Goal: Book appointment/travel/reservation

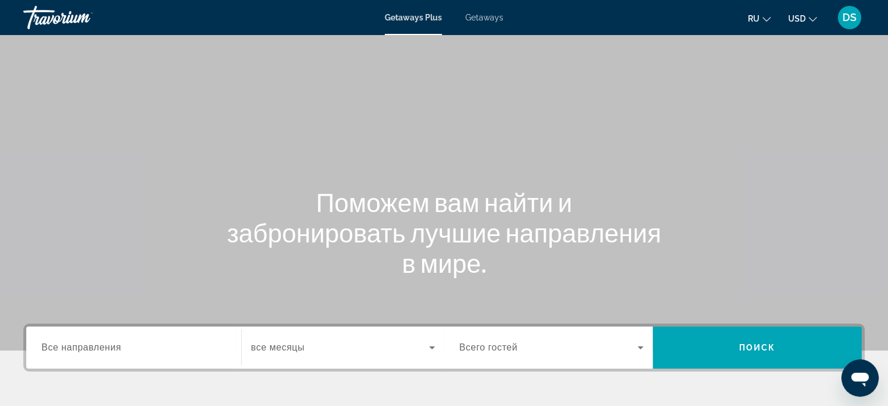
click at [484, 16] on span "Getaways" at bounding box center [484, 17] width 38 height 9
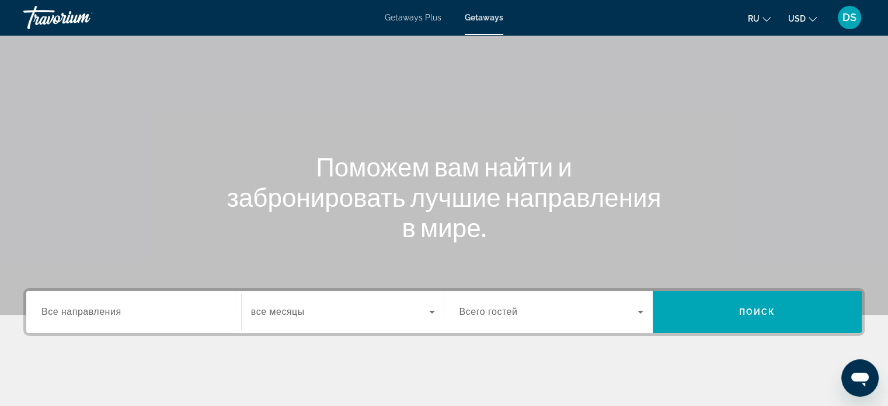
scroll to position [58, 0]
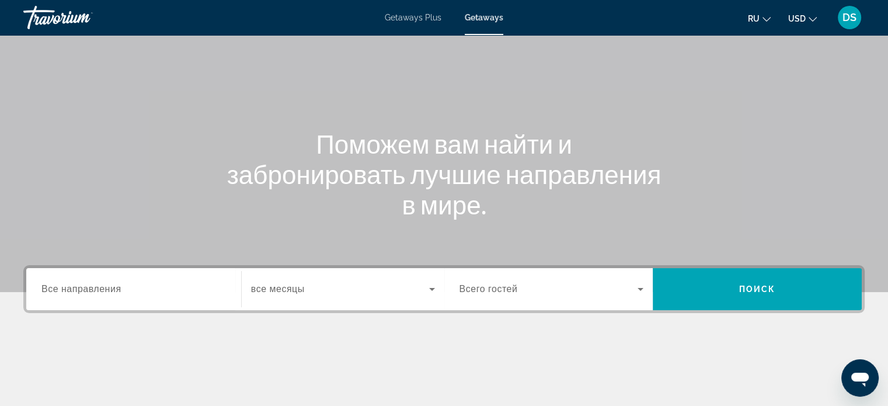
click at [60, 292] on span "Все направления" at bounding box center [81, 289] width 80 height 10
click at [60, 292] on input "Destination Все направления" at bounding box center [133, 290] width 184 height 14
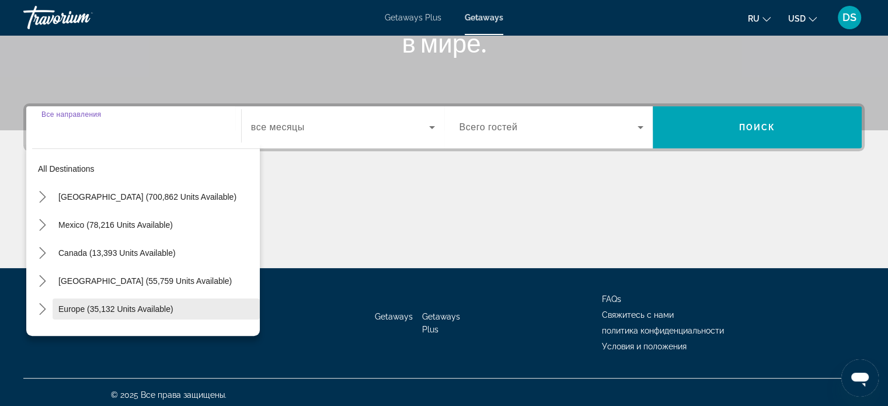
scroll to position [225, 0]
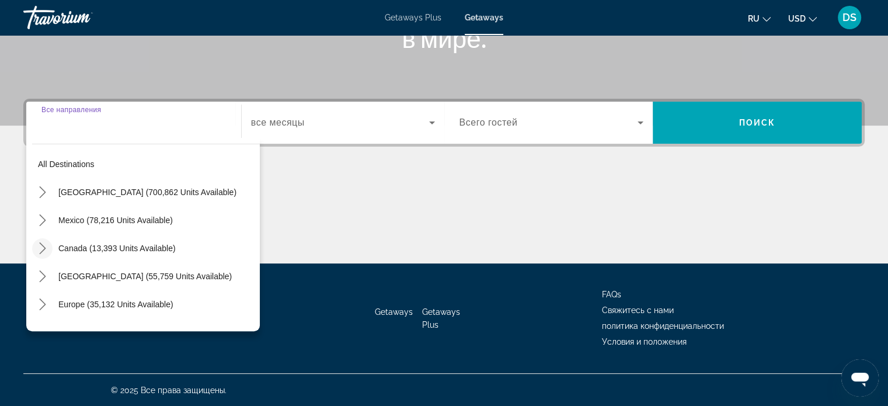
click at [41, 247] on icon "Toggle Canada (13,393 units available) submenu" at bounding box center [43, 248] width 12 height 12
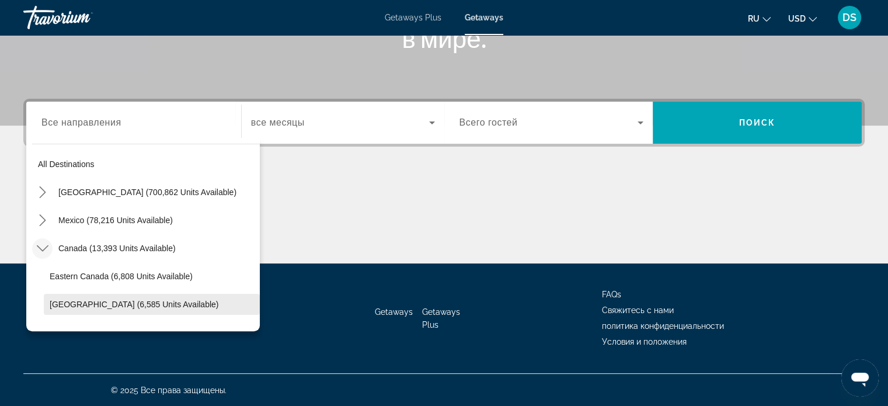
click at [68, 303] on span "[GEOGRAPHIC_DATA] (6,585 units available)" at bounding box center [134, 303] width 169 height 9
type input "**********"
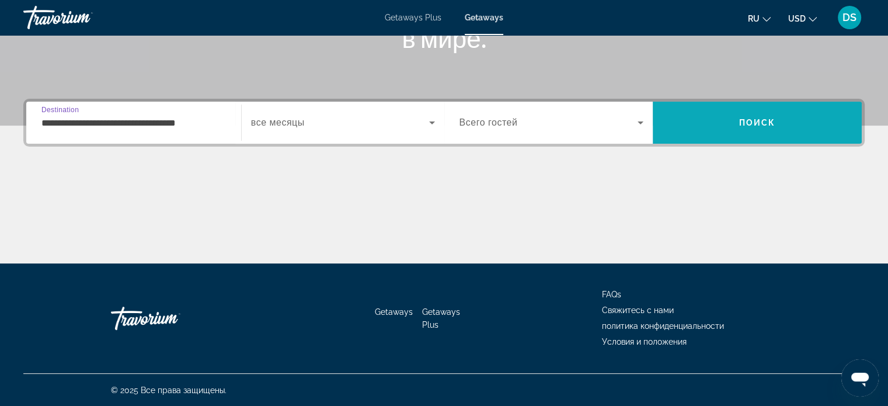
click at [691, 119] on span "Search" at bounding box center [757, 123] width 209 height 28
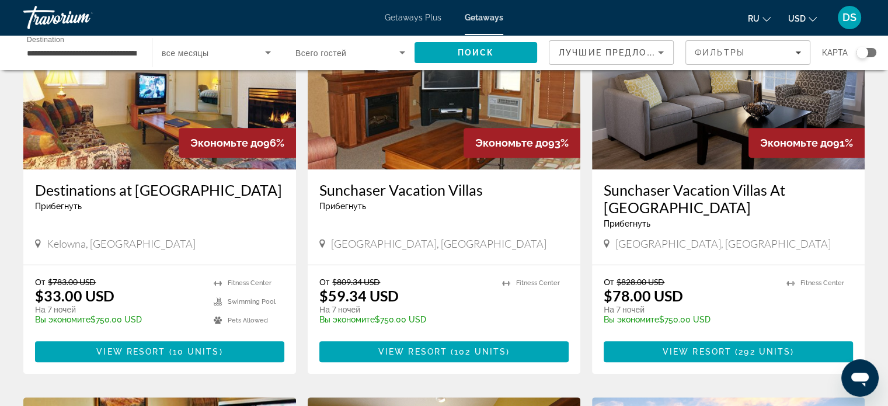
scroll to position [467, 0]
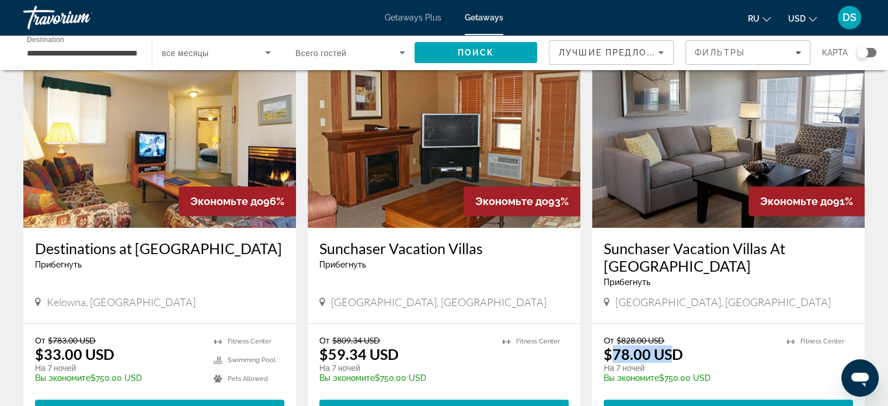
drag, startPoint x: 612, startPoint y: 334, endPoint x: 674, endPoint y: 338, distance: 61.4
click at [674, 345] on p "$78.00 USD" at bounding box center [643, 354] width 79 height 18
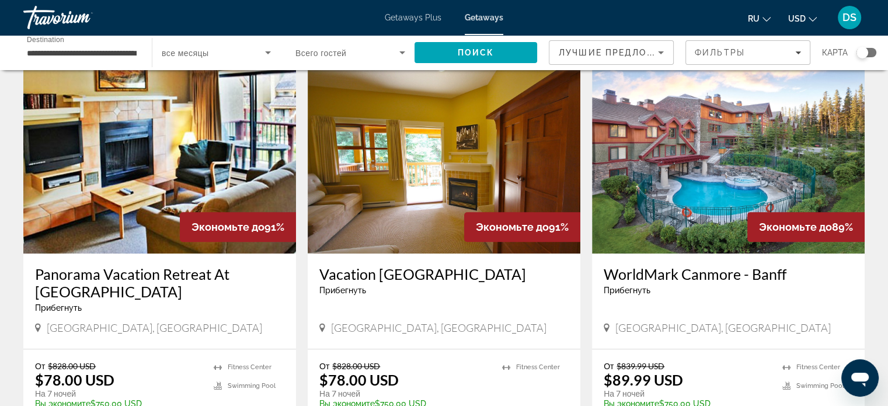
scroll to position [934, 0]
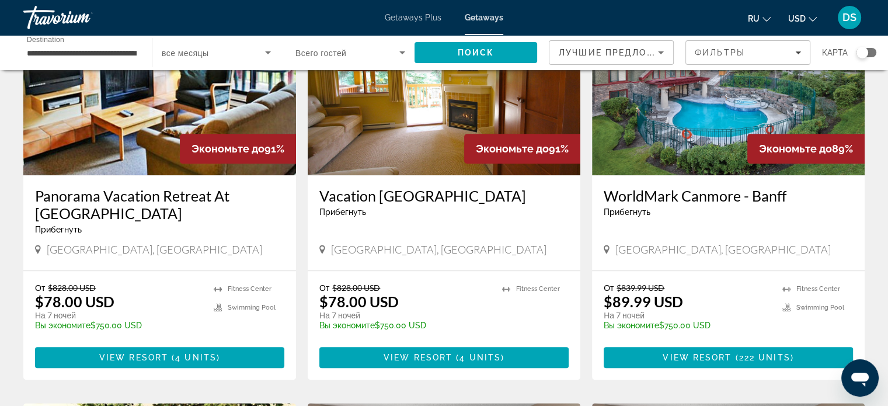
click at [721, 106] on img "Main content" at bounding box center [728, 81] width 273 height 187
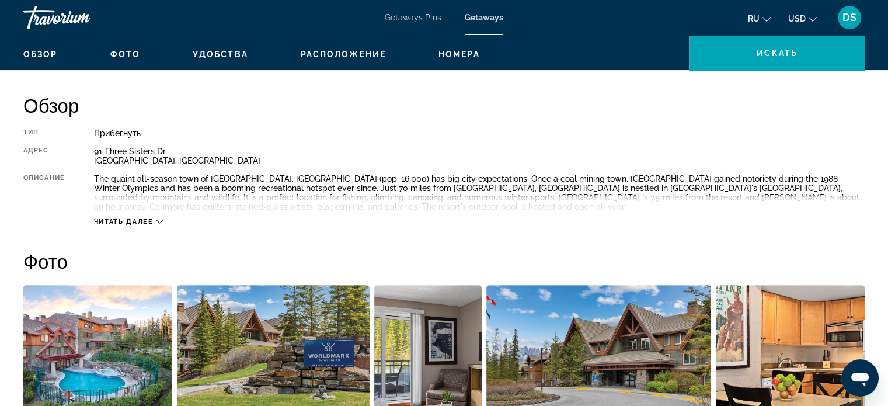
scroll to position [525, 0]
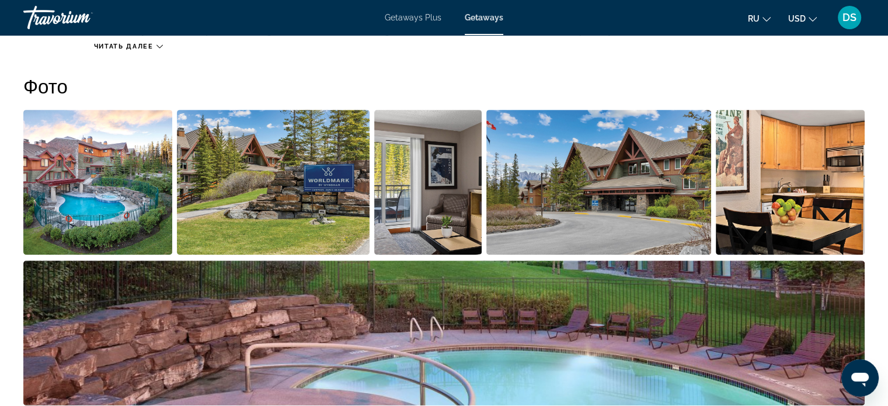
click at [117, 209] on img "Open full-screen image slider" at bounding box center [97, 182] width 149 height 145
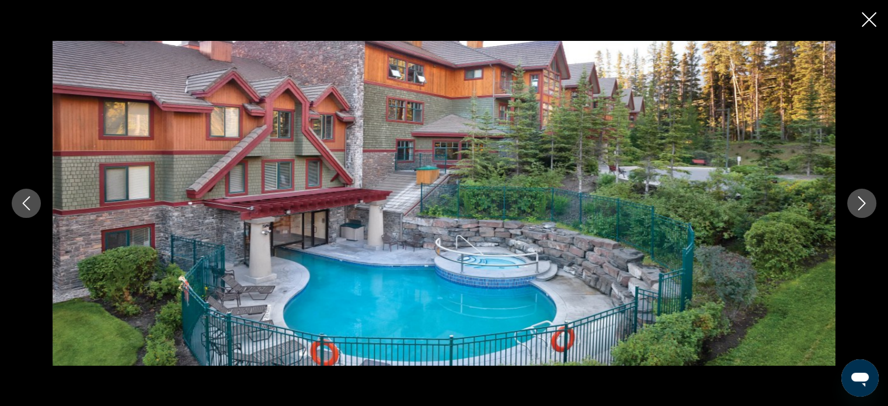
click at [863, 202] on icon "Next image" at bounding box center [862, 203] width 8 height 14
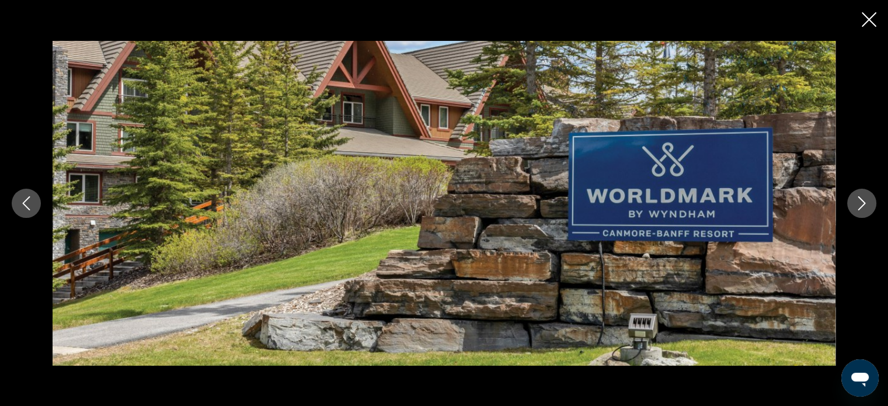
click at [863, 203] on icon "Next image" at bounding box center [862, 203] width 14 height 14
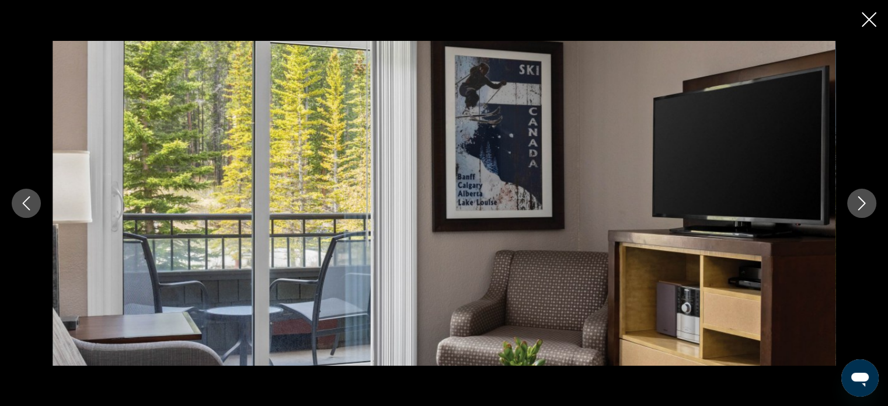
click at [862, 203] on icon "Next image" at bounding box center [862, 203] width 14 height 14
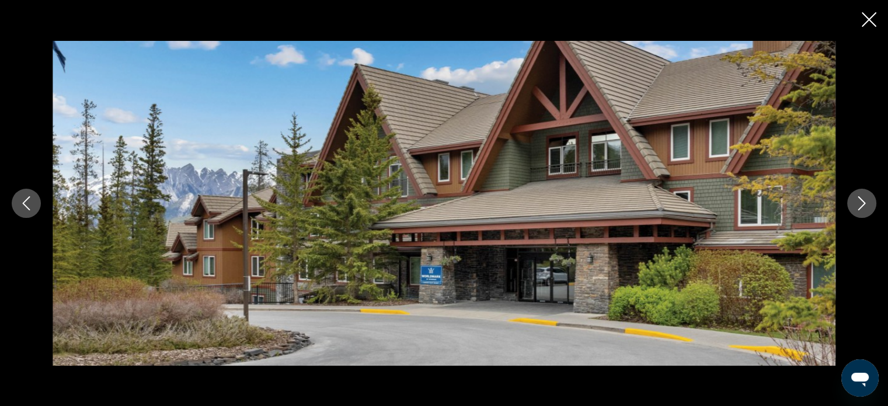
click at [862, 203] on icon "Next image" at bounding box center [862, 203] width 14 height 14
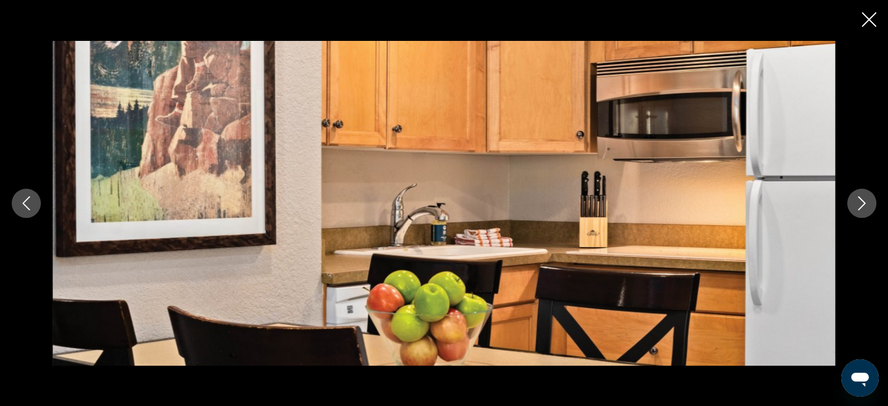
click at [862, 203] on icon "Next image" at bounding box center [862, 203] width 14 height 14
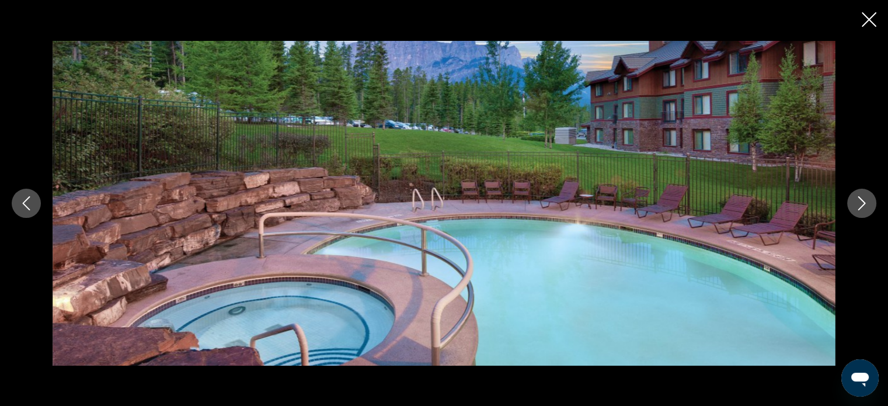
click at [862, 203] on icon "Next image" at bounding box center [862, 203] width 14 height 14
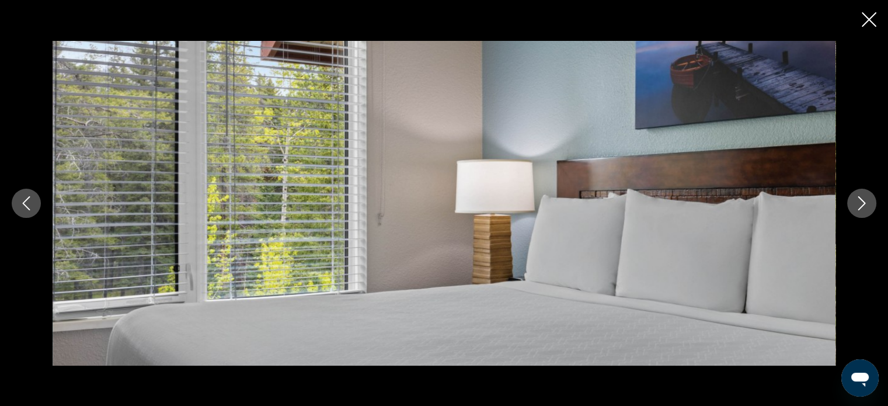
click at [25, 198] on icon "Previous image" at bounding box center [26, 203] width 14 height 14
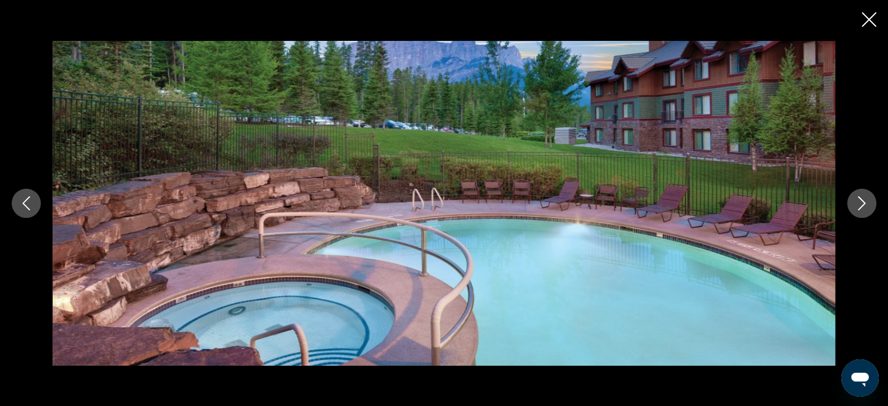
click at [867, 18] on icon "Close slideshow" at bounding box center [869, 19] width 15 height 15
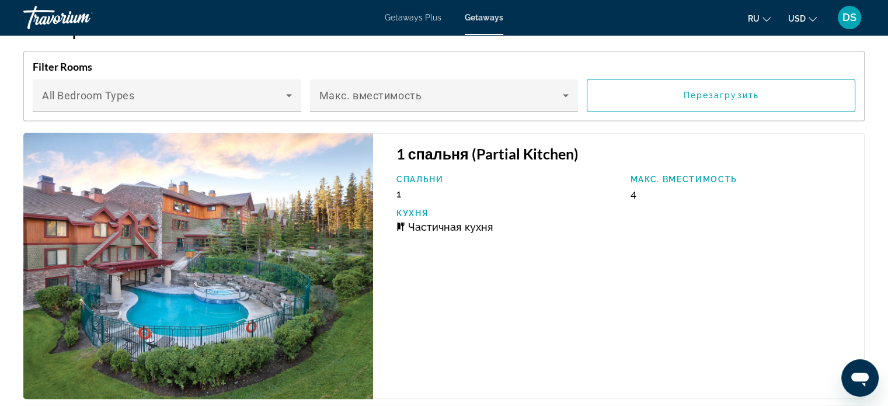
scroll to position [2043, 0]
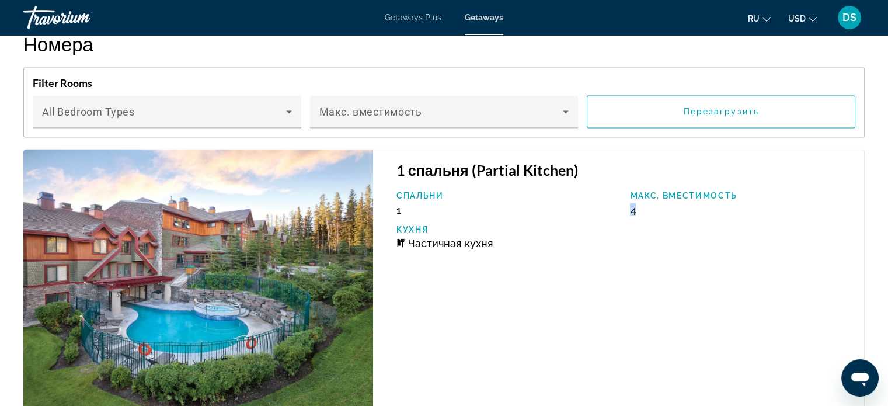
drag, startPoint x: 644, startPoint y: 212, endPoint x: 623, endPoint y: 212, distance: 21.0
click at [624, 212] on div "Макс. вместимость 4" at bounding box center [741, 202] width 234 height 25
click at [616, 231] on p "Кухня" at bounding box center [507, 228] width 222 height 9
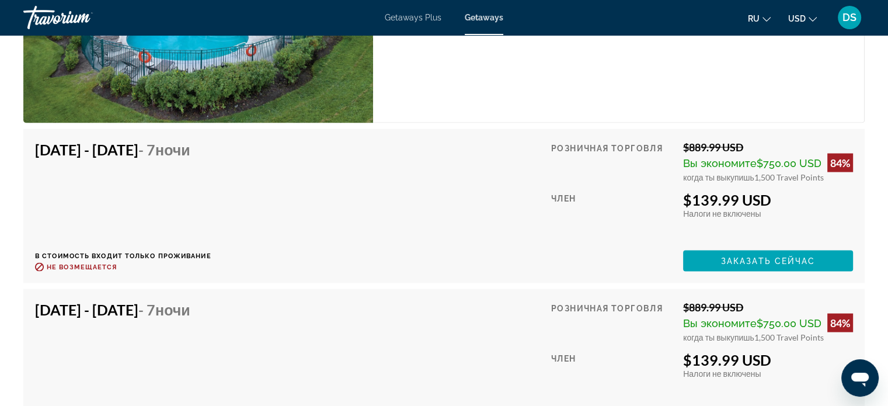
scroll to position [2218, 0]
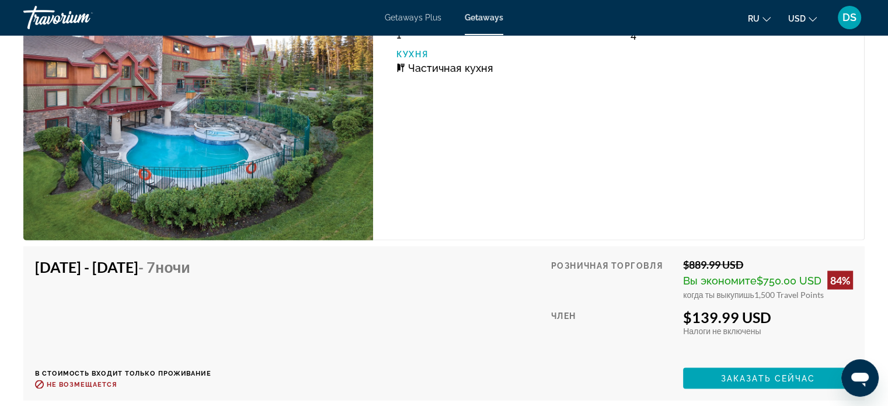
drag, startPoint x: 770, startPoint y: 315, endPoint x: 685, endPoint y: 325, distance: 86.4
click at [685, 325] on div "$139.99 USD Налоги включены Налоги не включены Вы зарабатываете 0 Travel Points" at bounding box center [768, 321] width 170 height 27
drag, startPoint x: 692, startPoint y: 315, endPoint x: 789, endPoint y: 315, distance: 96.9
click at [789, 315] on div "$139.99 USD" at bounding box center [768, 317] width 170 height 18
drag, startPoint x: 752, startPoint y: 294, endPoint x: 829, endPoint y: 297, distance: 77.1
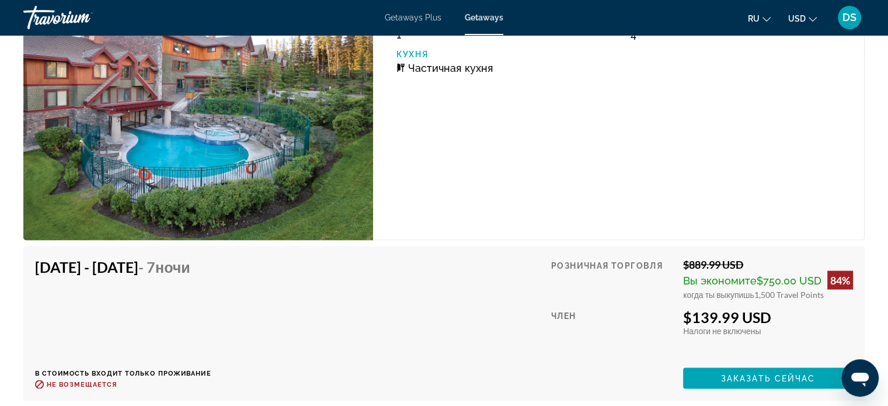
click at [829, 297] on div "когда ты выкупишь 1,500 Travel Points" at bounding box center [768, 294] width 170 height 10
click at [810, 322] on div "$139.99 USD" at bounding box center [768, 317] width 170 height 18
drag, startPoint x: 754, startPoint y: 294, endPoint x: 837, endPoint y: 305, distance: 83.5
click at [837, 305] on div "Розничная торговля $889.99 USD Вы экономите $750.00 USD 84% когда ты выкупишь 1…" at bounding box center [702, 322] width 302 height 131
click at [827, 312] on div "$139.99 USD" at bounding box center [768, 317] width 170 height 18
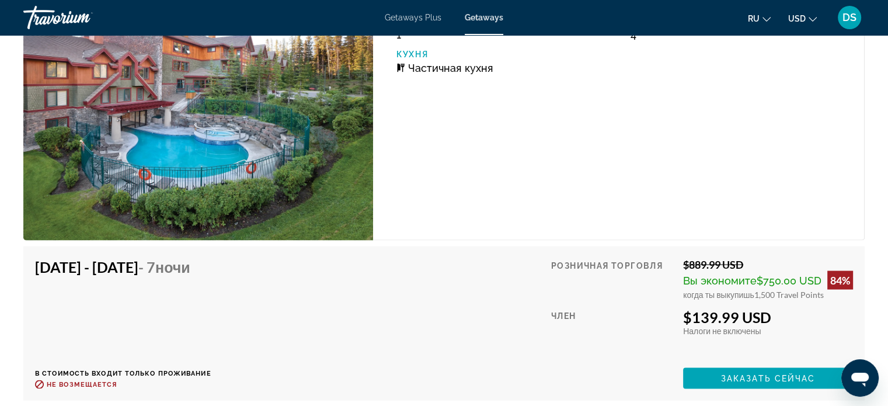
drag, startPoint x: 753, startPoint y: 293, endPoint x: 840, endPoint y: 302, distance: 87.5
click at [840, 302] on div "Розничная торговля $889.99 USD Вы экономите $750.00 USD 84% когда ты выкупишь 1…" at bounding box center [702, 322] width 302 height 131
drag, startPoint x: 690, startPoint y: 263, endPoint x: 749, endPoint y: 264, distance: 59.0
click at [749, 264] on div "$889.99 USD" at bounding box center [768, 263] width 170 height 13
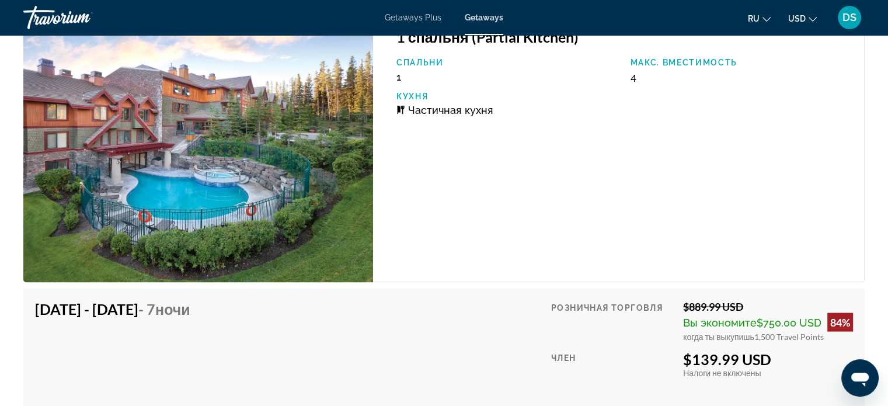
scroll to position [2160, 0]
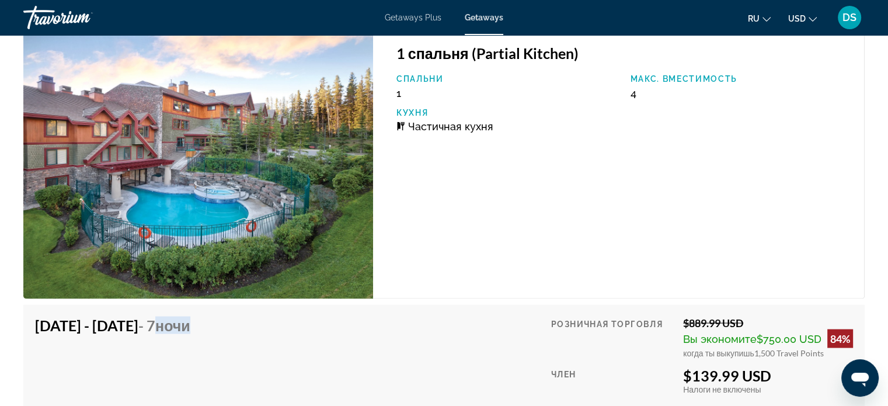
drag, startPoint x: 210, startPoint y: 324, endPoint x: 280, endPoint y: 331, distance: 70.4
click at [280, 331] on div "[DATE] - [DATE] - 7 ночи В стоимость входит только проживание Возврат до : Не в…" at bounding box center [444, 381] width 818 height 131
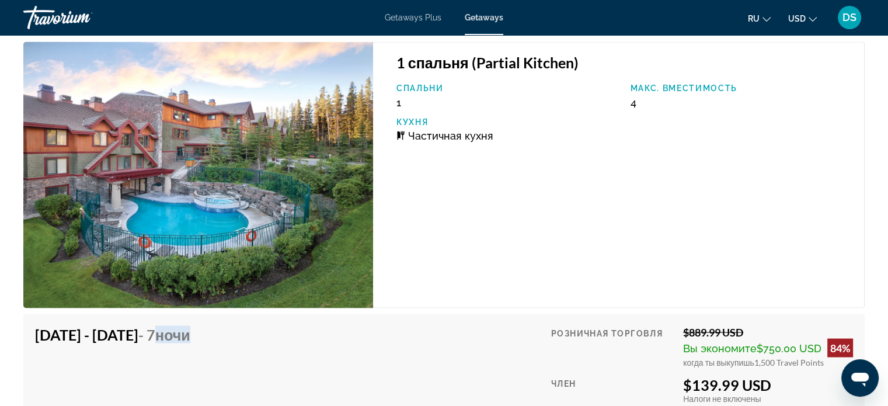
scroll to position [2043, 0]
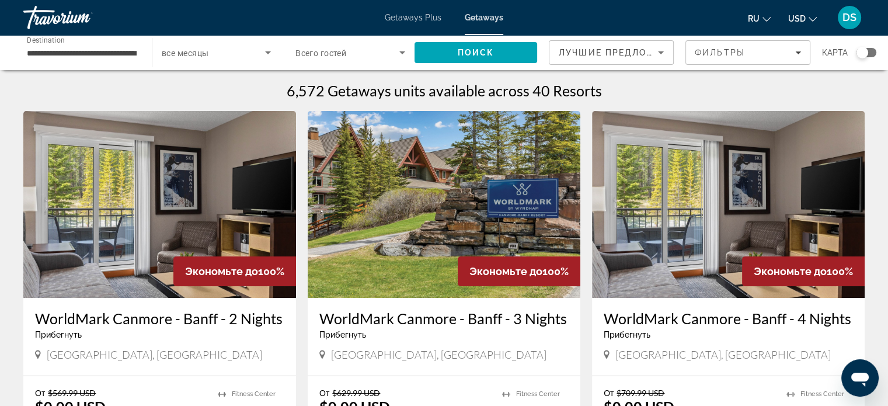
click at [44, 53] on input "**********" at bounding box center [82, 53] width 110 height 14
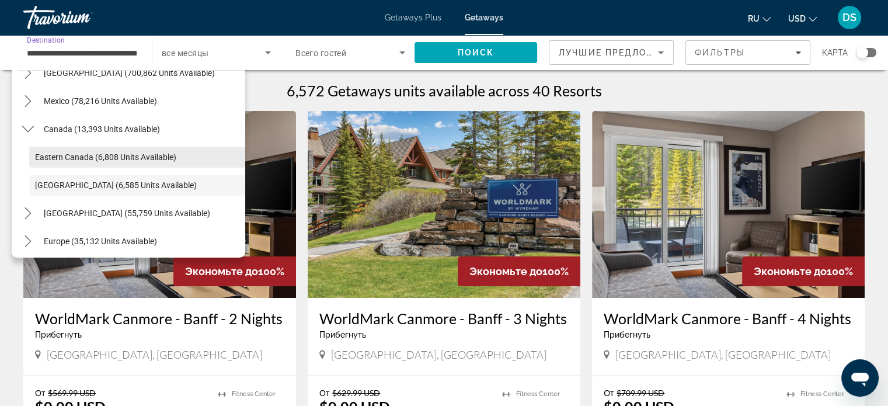
scroll to position [69, 0]
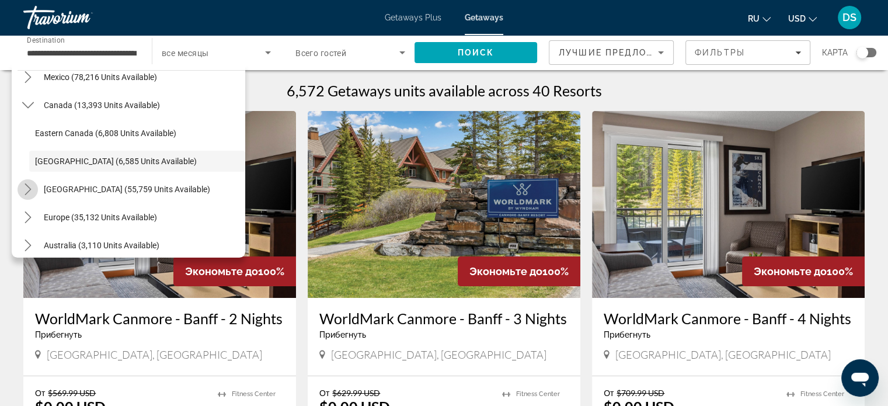
click at [30, 189] on icon "Toggle Caribbean & Atlantic Islands (55,759 units available) submenu" at bounding box center [28, 189] width 12 height 12
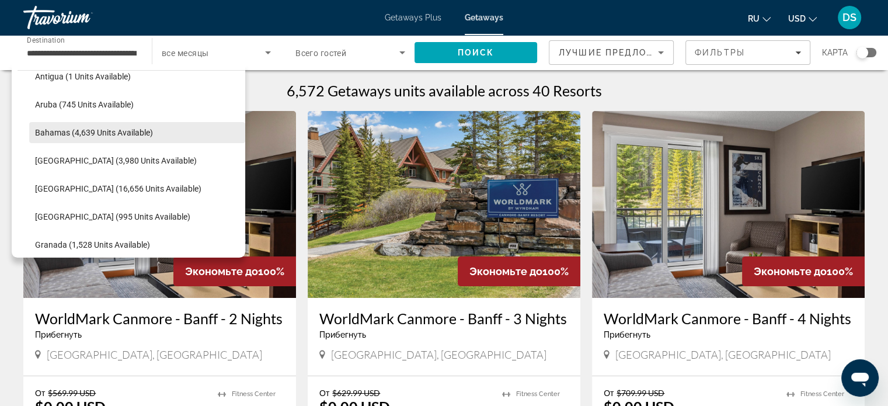
scroll to position [232, 0]
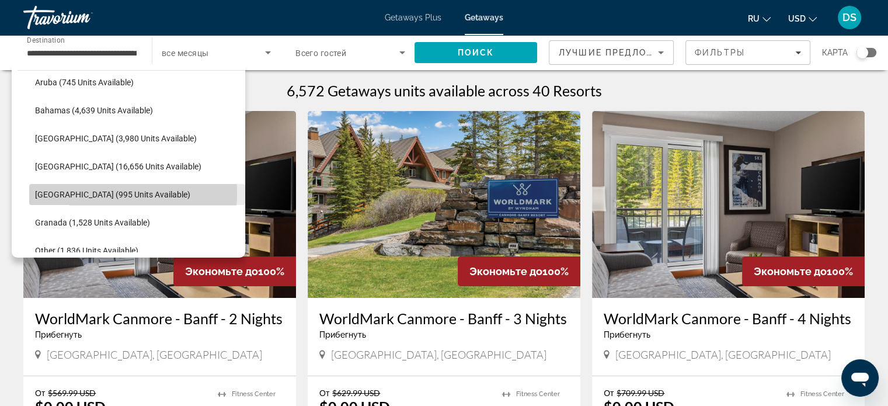
click at [79, 193] on span "[GEOGRAPHIC_DATA] (995 units available)" at bounding box center [112, 194] width 155 height 9
type input "**********"
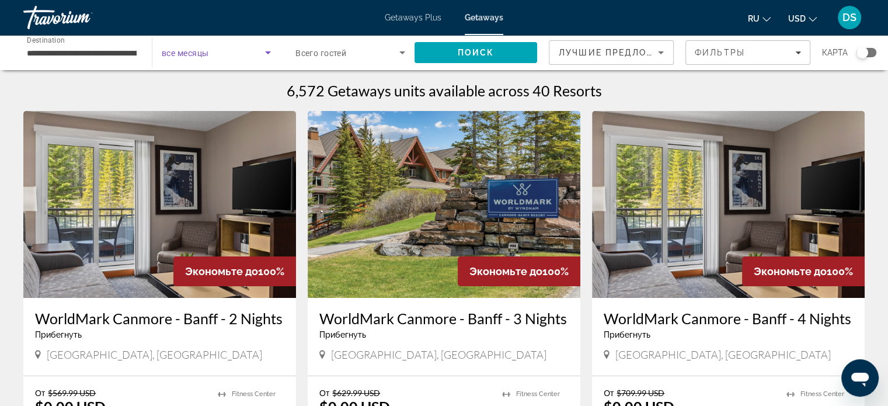
click at [267, 54] on icon "Search widget" at bounding box center [268, 53] width 14 height 14
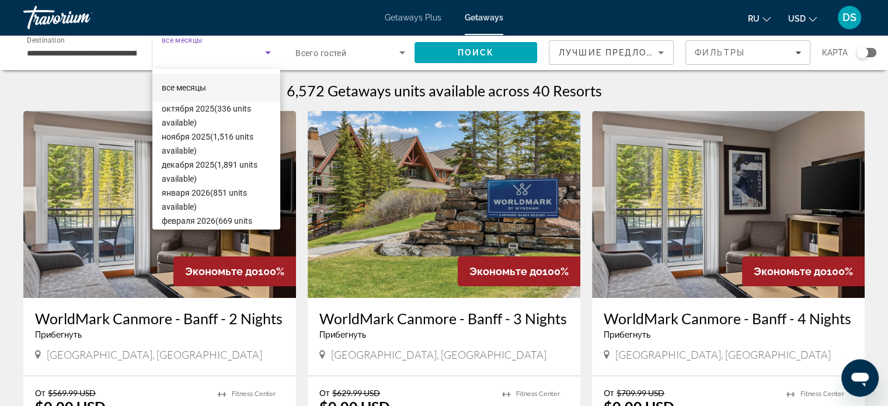
click at [458, 53] on div at bounding box center [444, 203] width 888 height 406
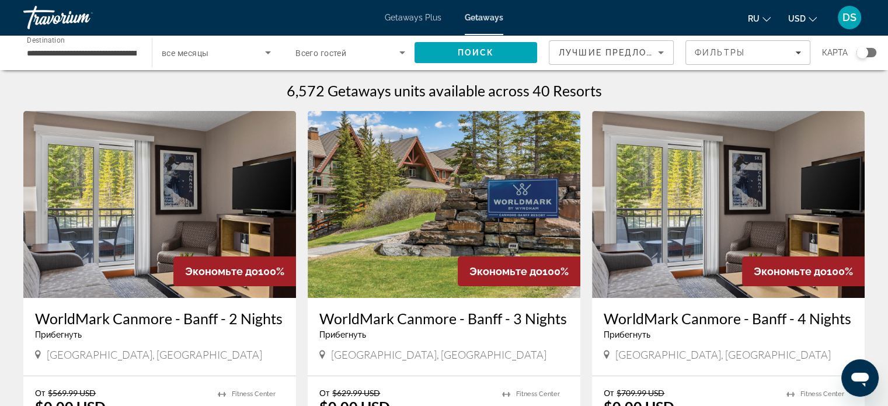
click at [458, 53] on span "Search" at bounding box center [475, 53] width 123 height 28
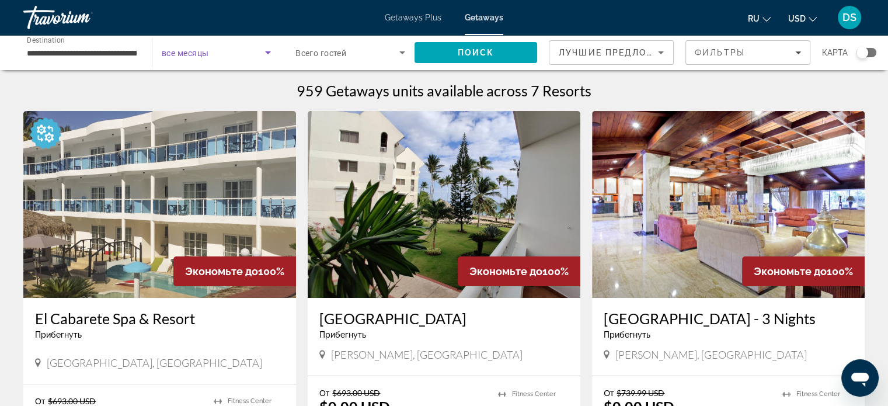
click at [257, 55] on span "Search widget" at bounding box center [213, 53] width 103 height 14
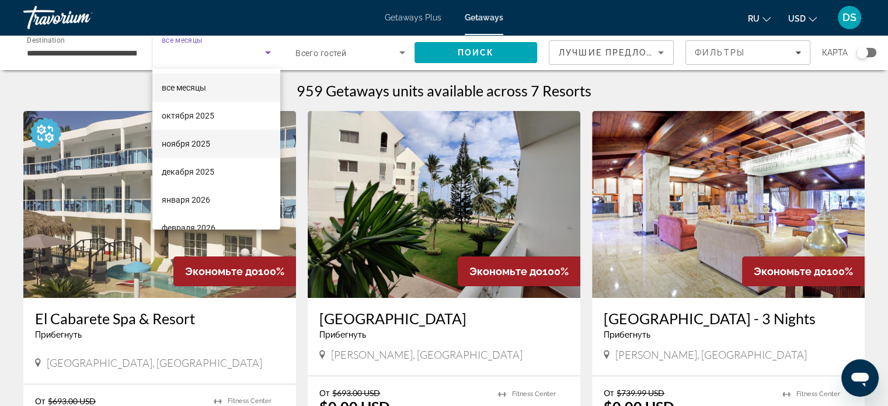
click at [204, 140] on span "ноября 2025" at bounding box center [186, 144] width 48 height 14
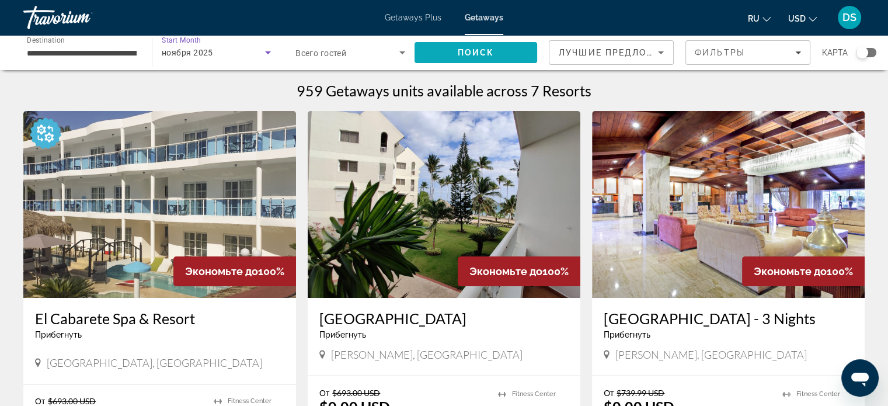
click at [465, 48] on span "Поиск" at bounding box center [476, 52] width 37 height 9
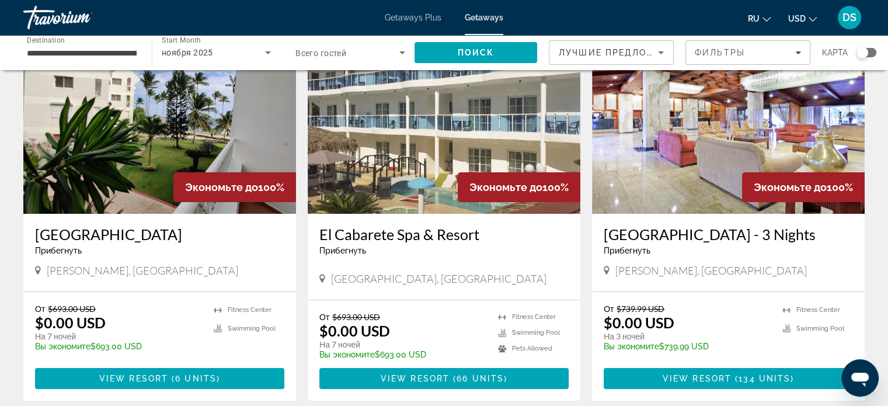
scroll to position [175, 0]
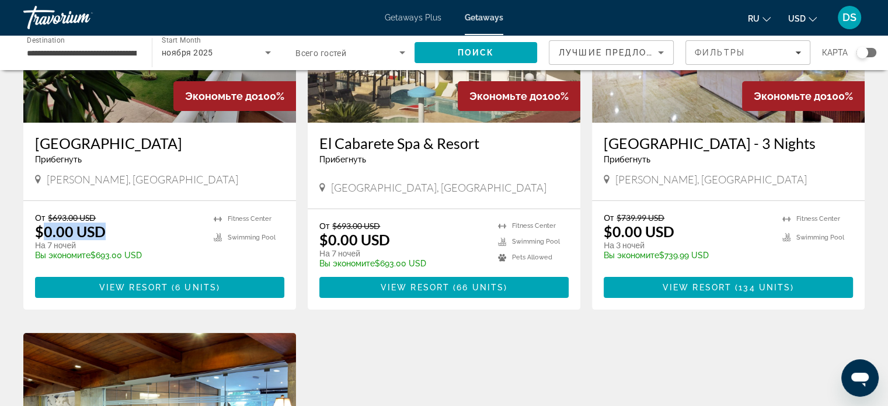
drag, startPoint x: 43, startPoint y: 249, endPoint x: 114, endPoint y: 247, distance: 71.8
click at [114, 247] on div "От $693.00 USD $0.00 USD На 7 ночей Вы экономите $693.00 USD temp" at bounding box center [118, 239] width 167 height 55
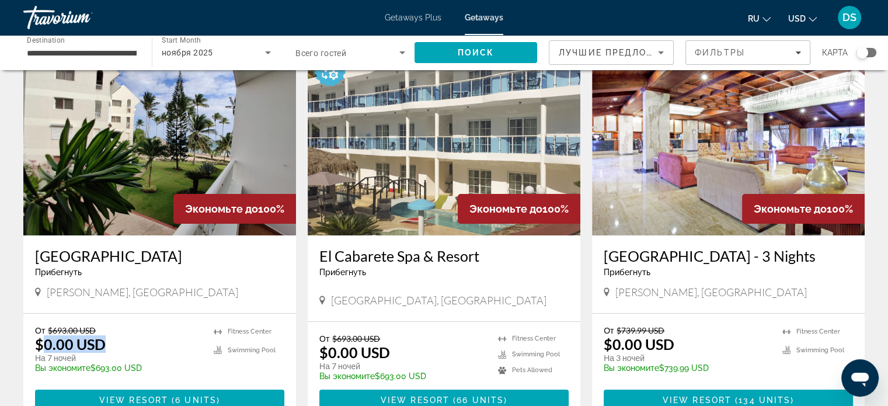
scroll to position [0, 0]
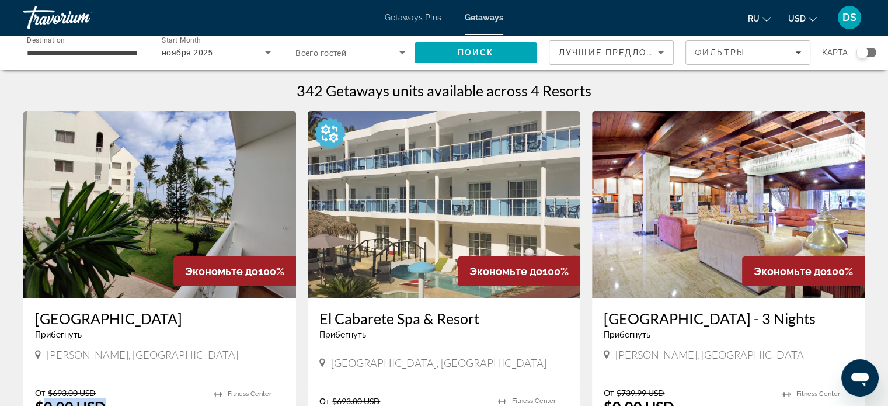
click at [417, 209] on img "Main content" at bounding box center [444, 204] width 273 height 187
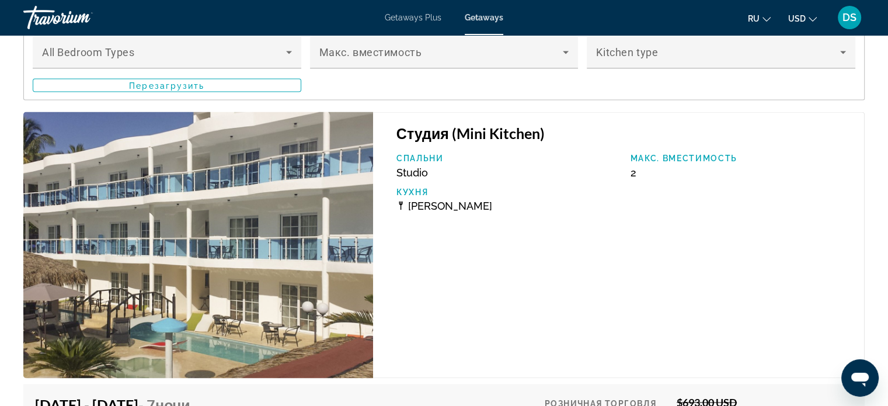
scroll to position [2218, 0]
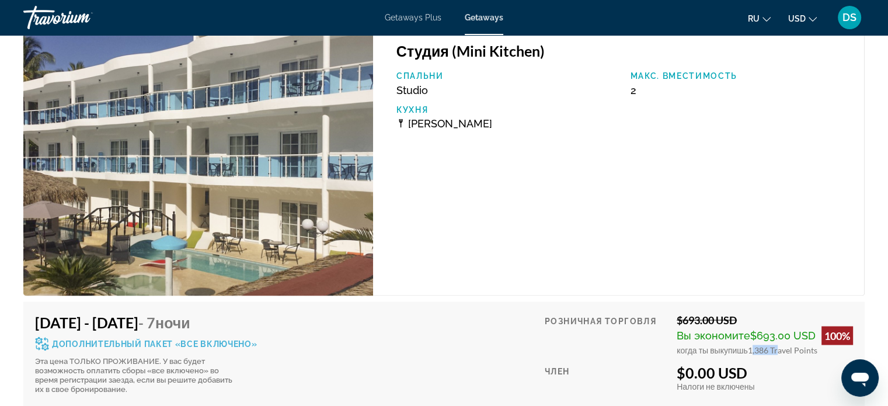
drag, startPoint x: 749, startPoint y: 333, endPoint x: 775, endPoint y: 335, distance: 25.2
click at [775, 344] on span "1,386 Travel Points" at bounding box center [782, 349] width 69 height 10
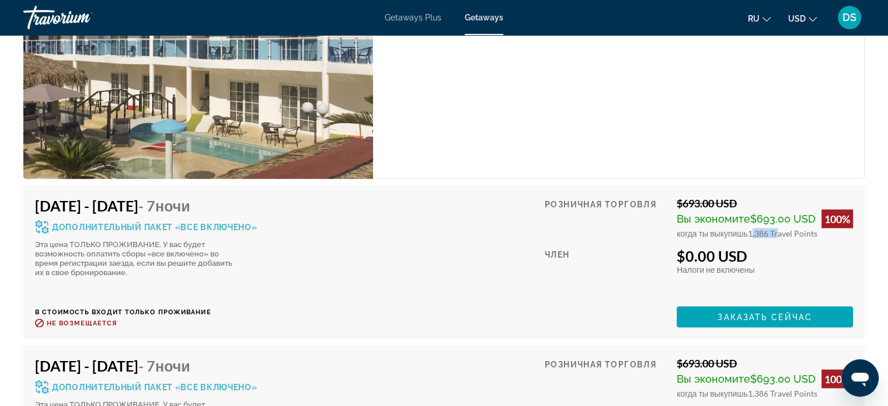
scroll to position [2335, 0]
drag, startPoint x: 215, startPoint y: 190, endPoint x: 278, endPoint y: 194, distance: 63.8
click at [278, 196] on div "[DATE] - [DATE] - 7 ночи Дополнительный пакет «все включено» Эта цена ТОЛЬКО ПР…" at bounding box center [444, 261] width 818 height 131
click at [50, 219] on div "Дополнительный пакет «все включено»" at bounding box center [146, 226] width 222 height 14
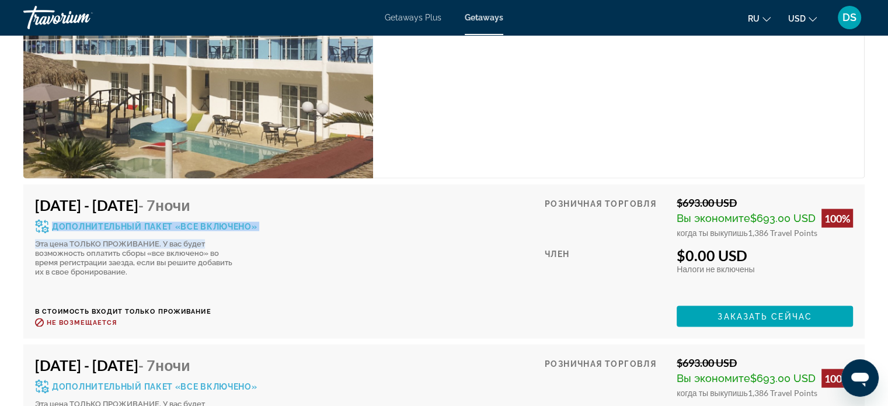
drag, startPoint x: 53, startPoint y: 208, endPoint x: 273, endPoint y: 221, distance: 220.4
click at [273, 221] on div "[DATE] - [DATE] - 7 ночи Дополнительный пакет «все включено» Эта цена ТОЛЬКО ПР…" at bounding box center [444, 261] width 818 height 131
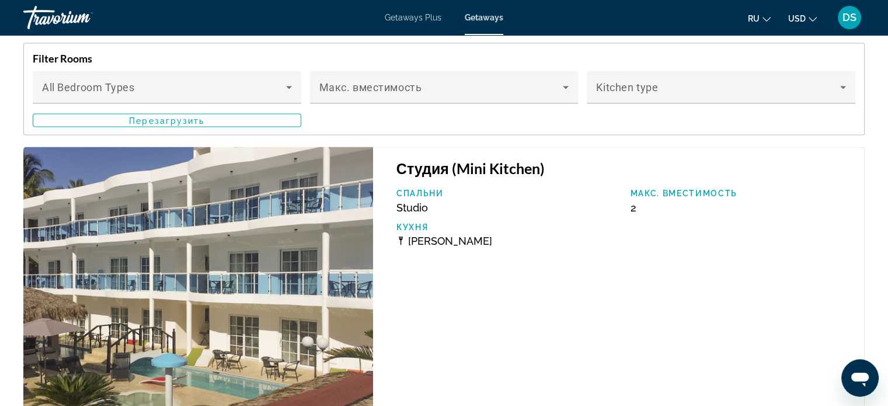
scroll to position [2101, 0]
drag, startPoint x: 419, startPoint y: 226, endPoint x: 417, endPoint y: 216, distance: 10.7
click at [421, 233] on span "[PERSON_NAME]" at bounding box center [450, 239] width 84 height 12
drag, startPoint x: 395, startPoint y: 189, endPoint x: 446, endPoint y: 190, distance: 51.4
click at [446, 190] on div "Спальни Studio" at bounding box center [507, 199] width 234 height 25
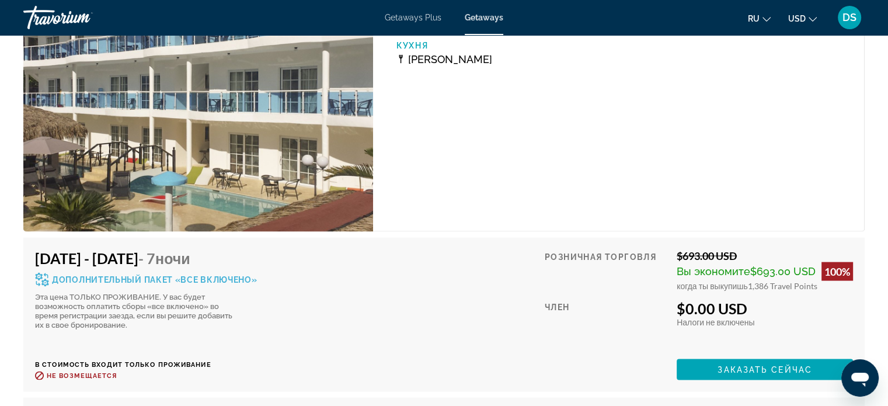
scroll to position [2335, 0]
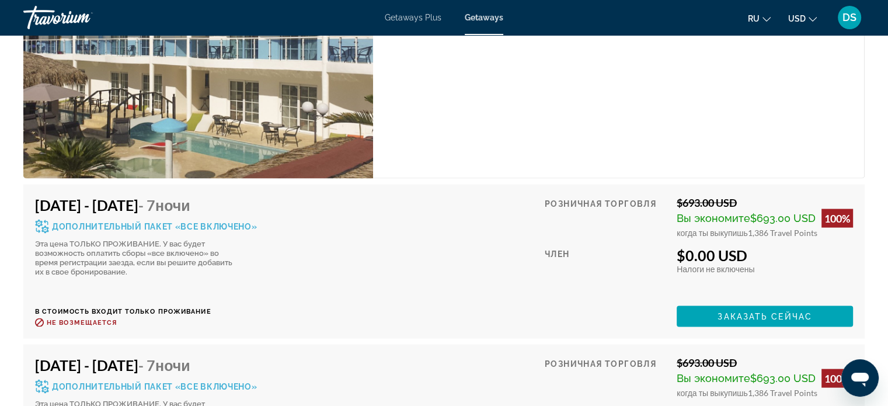
drag, startPoint x: 681, startPoint y: 187, endPoint x: 735, endPoint y: 186, distance: 53.7
click at [735, 196] on div "$693.00 USD" at bounding box center [764, 202] width 176 height 13
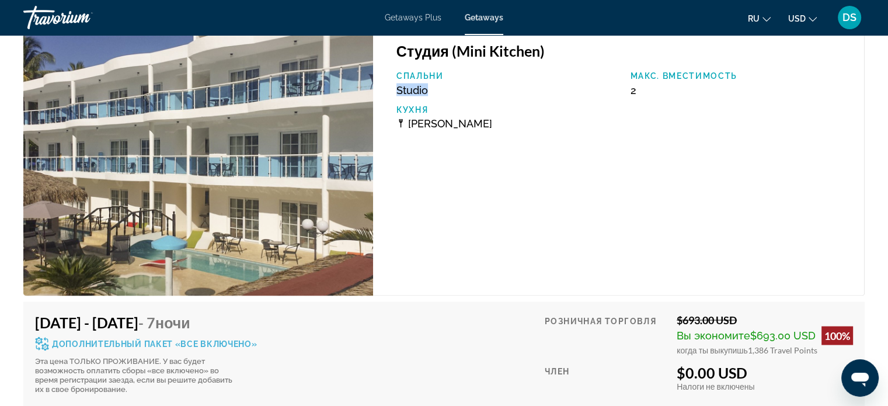
scroll to position [2276, 0]
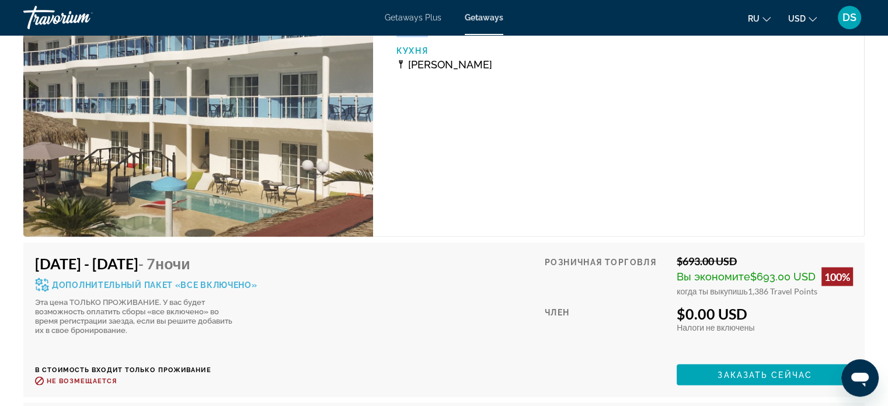
drag, startPoint x: 683, startPoint y: 298, endPoint x: 786, endPoint y: 298, distance: 102.1
click at [786, 305] on div "$0.00 USD" at bounding box center [764, 314] width 176 height 18
drag, startPoint x: 682, startPoint y: 247, endPoint x: 745, endPoint y: 243, distance: 63.8
click at [745, 254] on div "$693.00 USD" at bounding box center [764, 260] width 176 height 13
